Goal: Transaction & Acquisition: Register for event/course

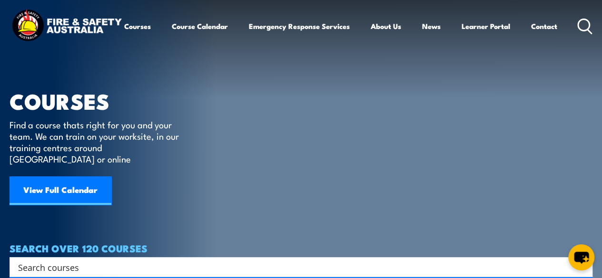
click at [60, 184] on link "View Full Calendar" at bounding box center [61, 190] width 102 height 29
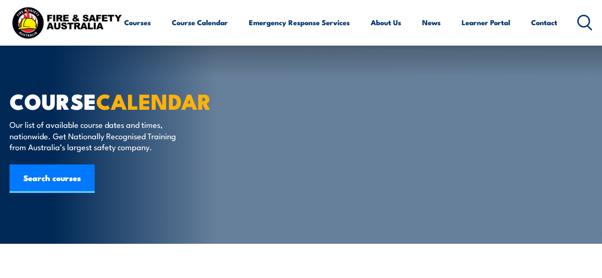
scroll to position [333, 0]
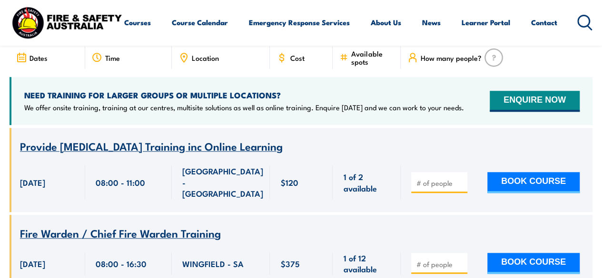
click at [450, 178] on input "number" at bounding box center [440, 183] width 48 height 10
type input "1"
click at [460, 178] on input "1" at bounding box center [440, 183] width 48 height 10
click at [508, 172] on button "BOOK COURSE" at bounding box center [533, 182] width 92 height 21
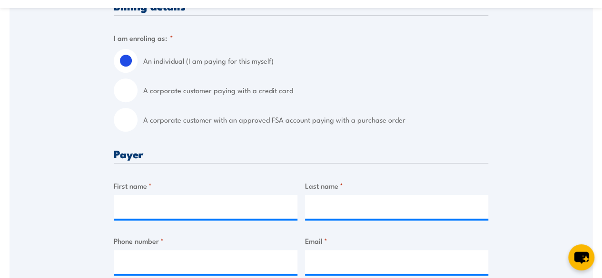
scroll to position [333, 0]
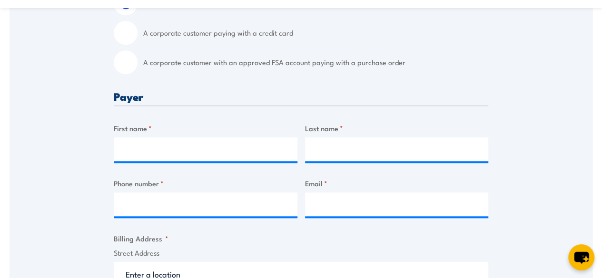
click at [125, 56] on input "A corporate customer with an approved FSA account paying with a purchase order" at bounding box center [126, 62] width 24 height 24
radio input "true"
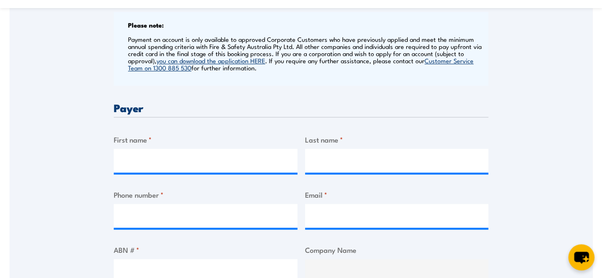
scroll to position [476, 0]
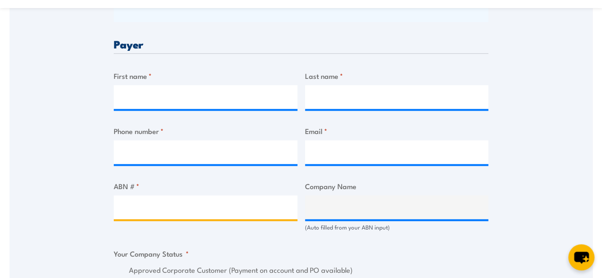
click at [160, 206] on input "ABN # *" at bounding box center [206, 208] width 184 height 24
type input "57955011697"
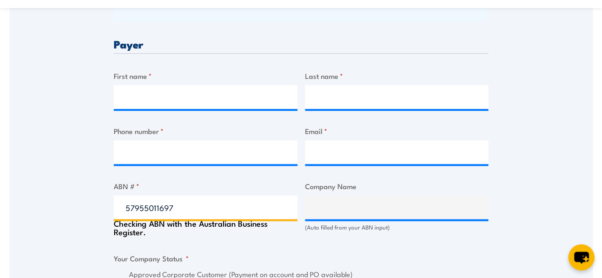
type input "Regional Power Corporation"
radio input "true"
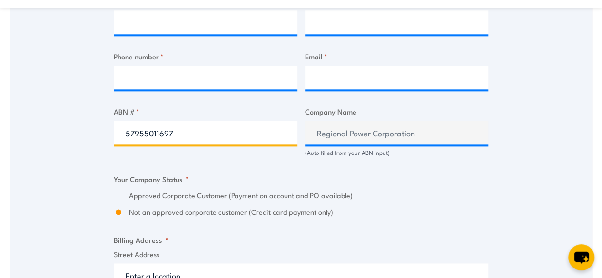
scroll to position [571, 0]
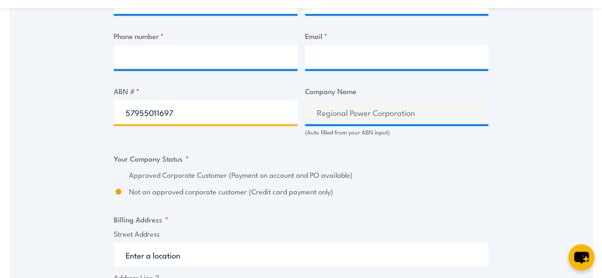
type input "57955011697"
